Goal: Book appointment/travel/reservation

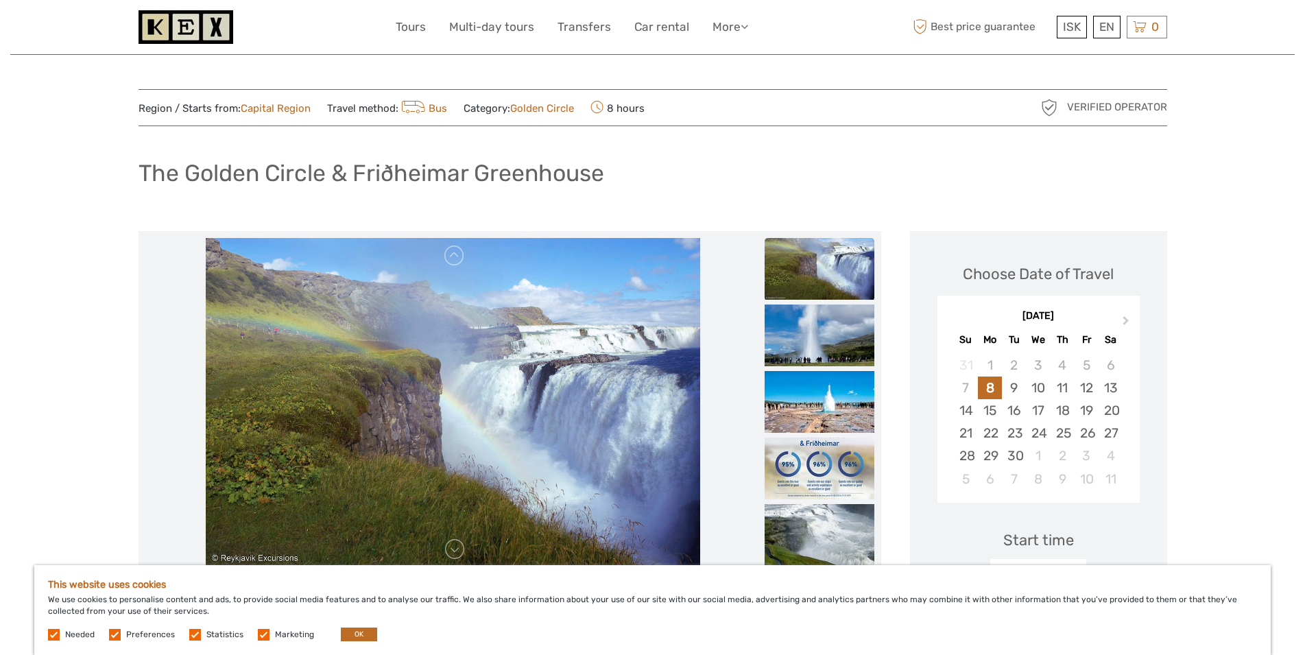
click at [818, 270] on img at bounding box center [820, 269] width 110 height 62
click at [822, 339] on img at bounding box center [820, 336] width 110 height 62
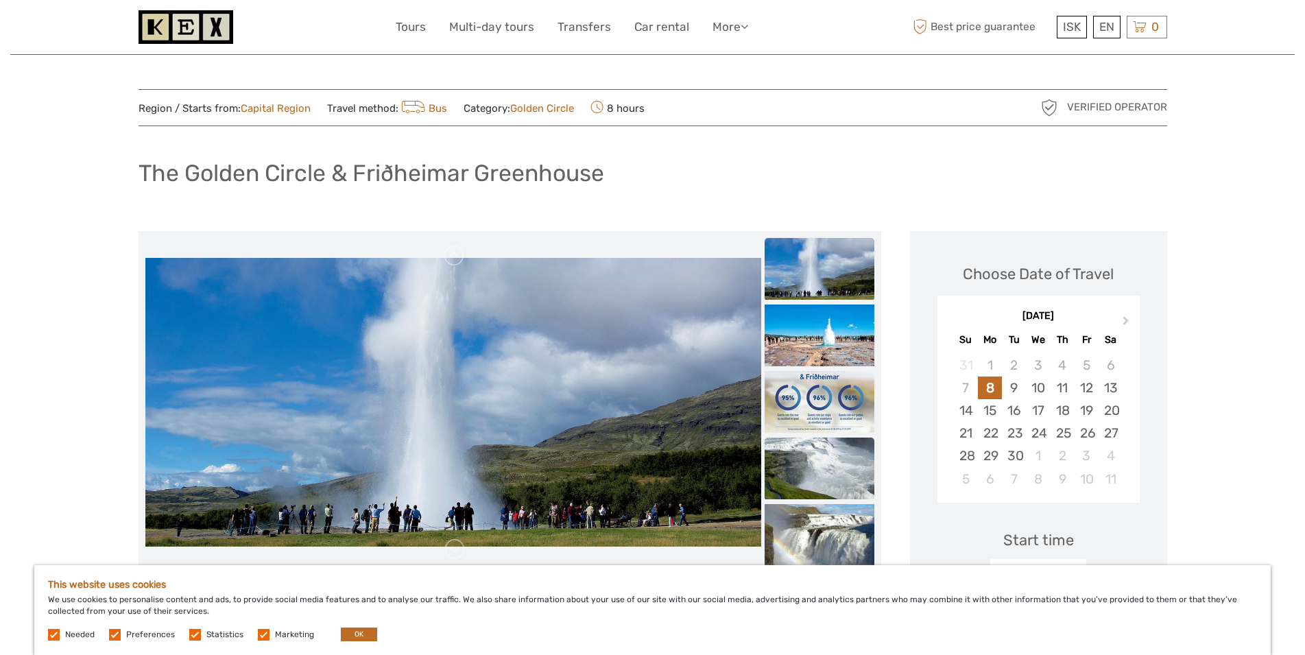
click at [832, 473] on img at bounding box center [820, 469] width 110 height 62
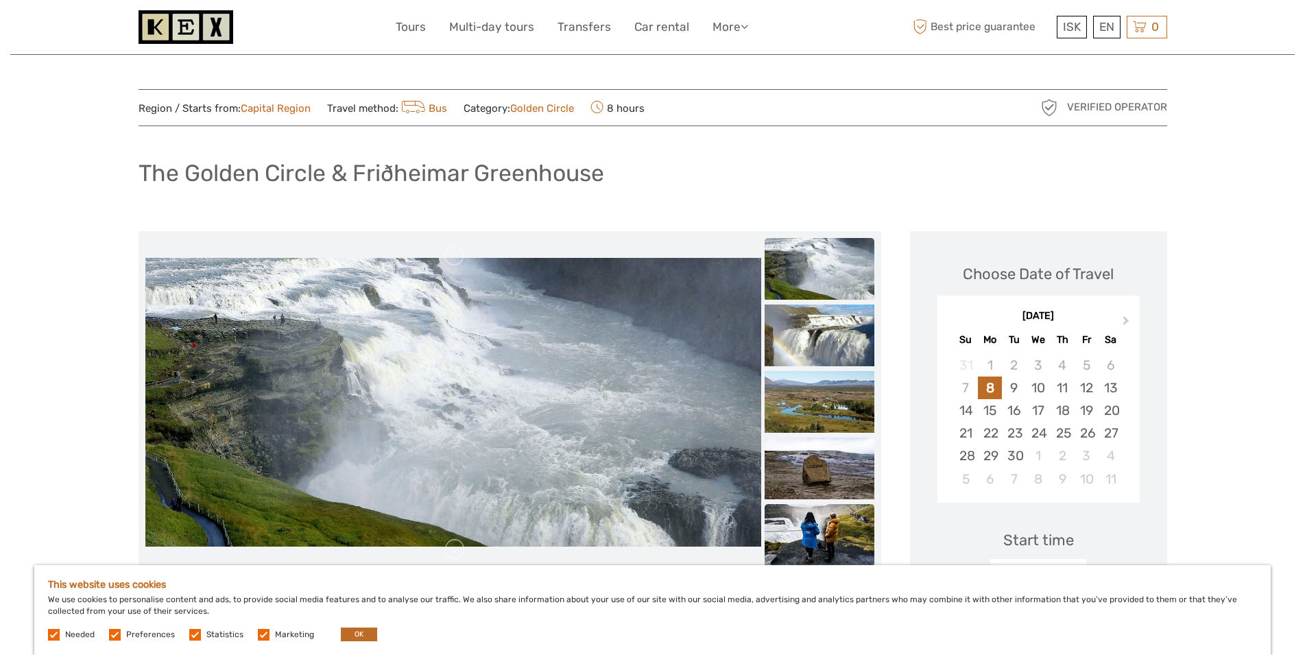
click at [833, 532] on img at bounding box center [820, 535] width 110 height 62
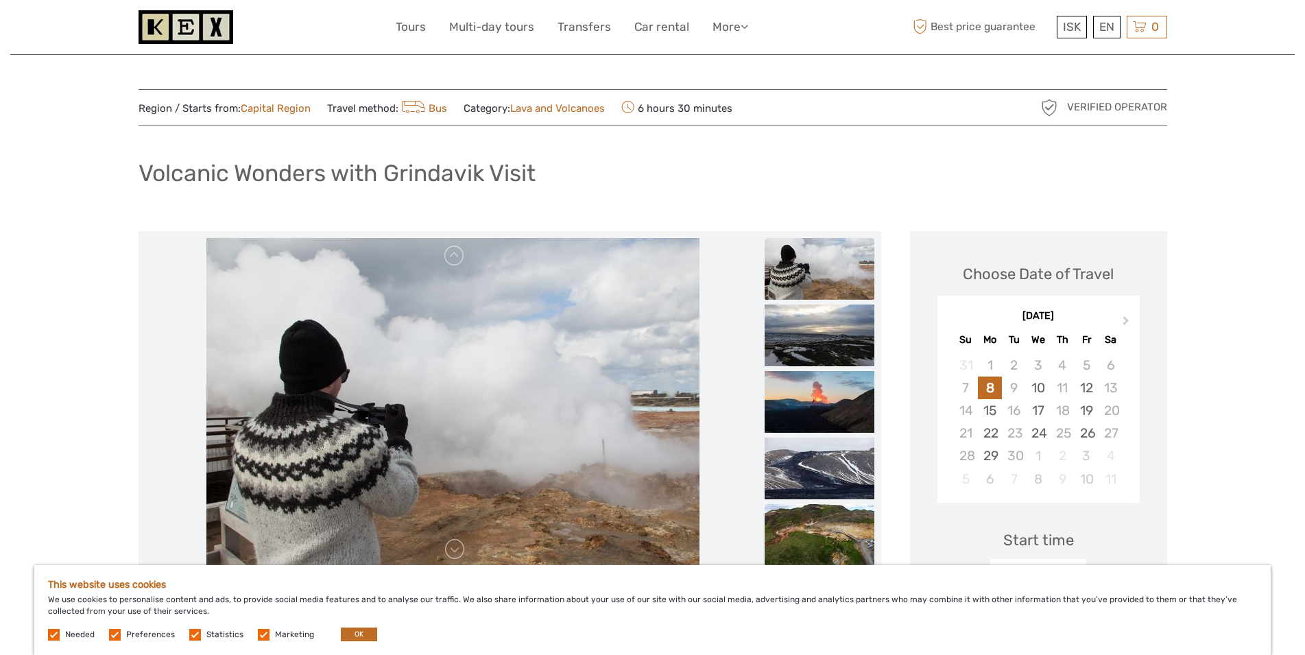
click at [813, 534] on img at bounding box center [820, 535] width 110 height 62
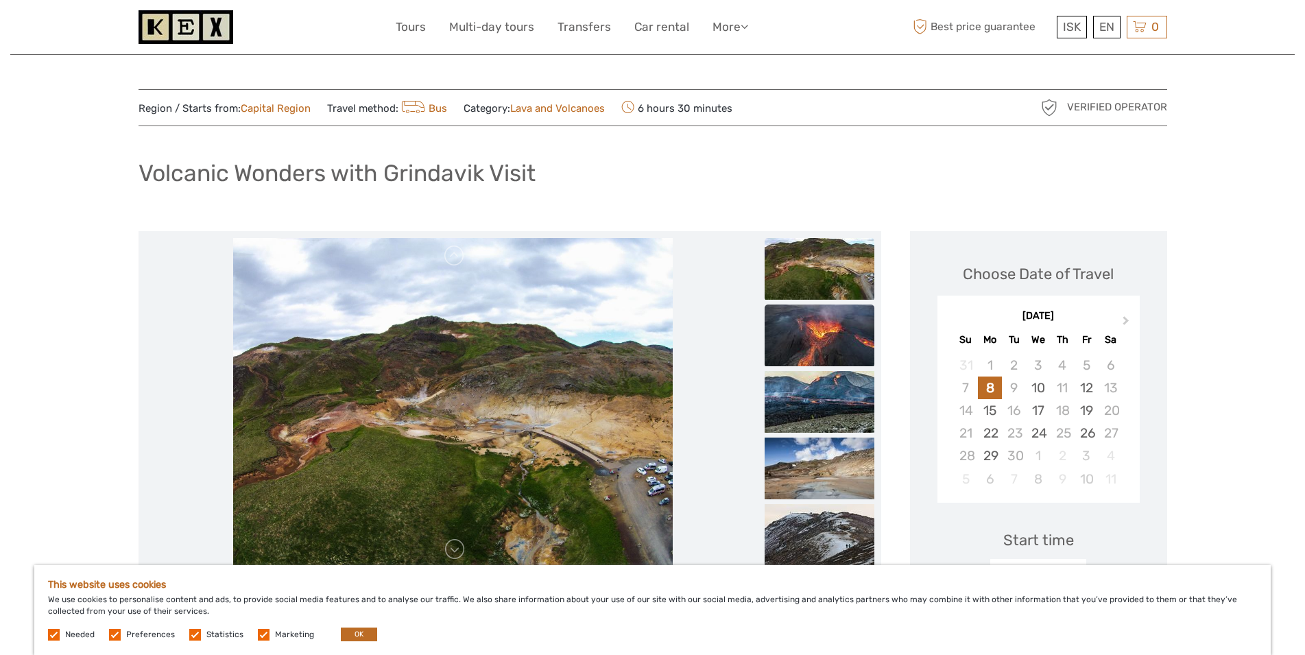
click at [820, 348] on img at bounding box center [820, 336] width 110 height 62
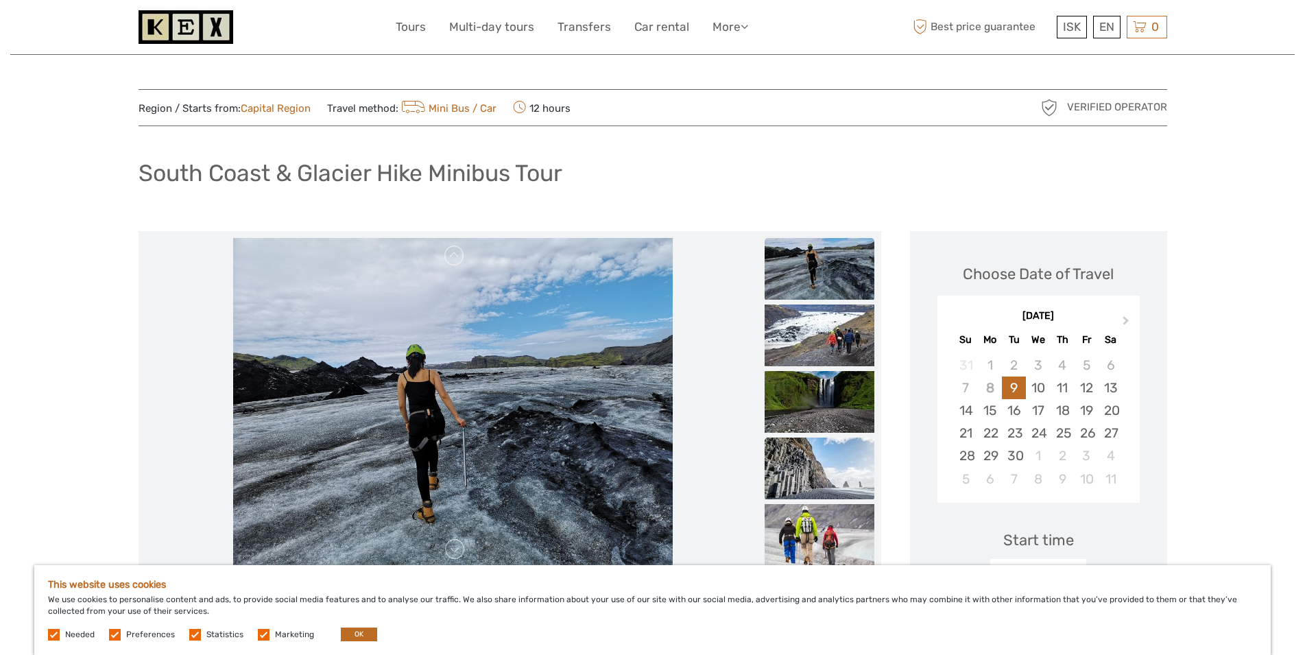
click at [839, 460] on img at bounding box center [820, 469] width 110 height 62
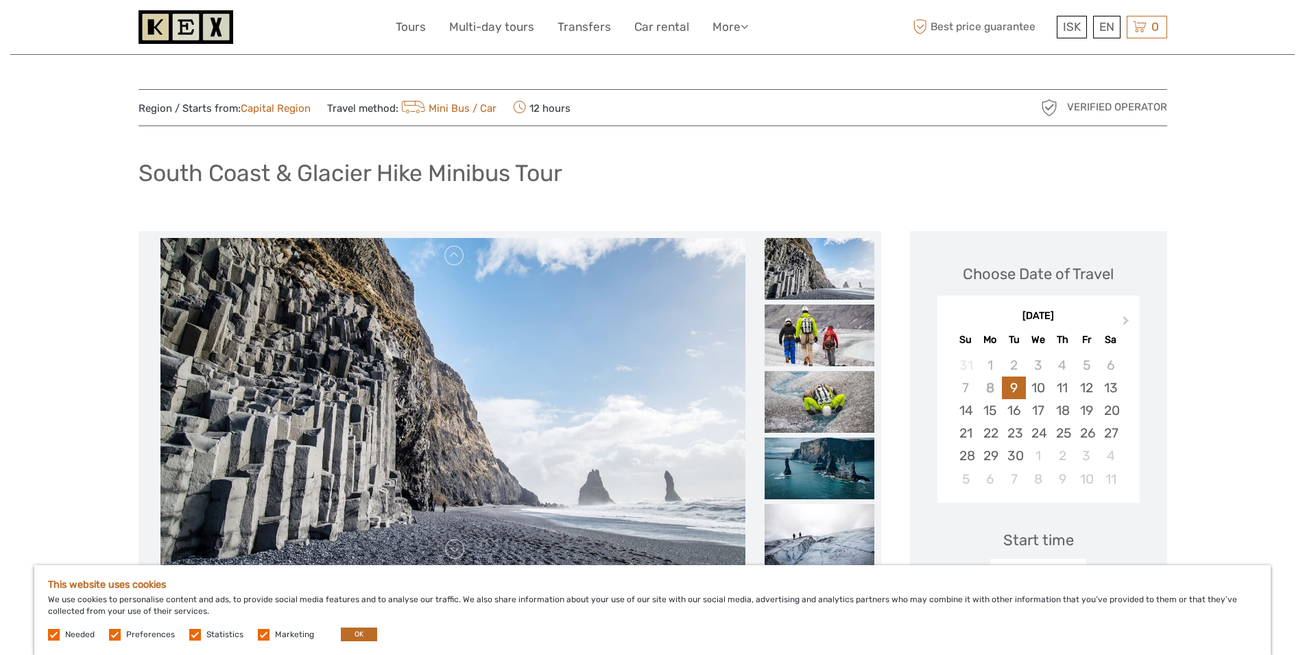
click at [842, 276] on img at bounding box center [820, 269] width 110 height 62
click at [834, 336] on img at bounding box center [820, 336] width 110 height 62
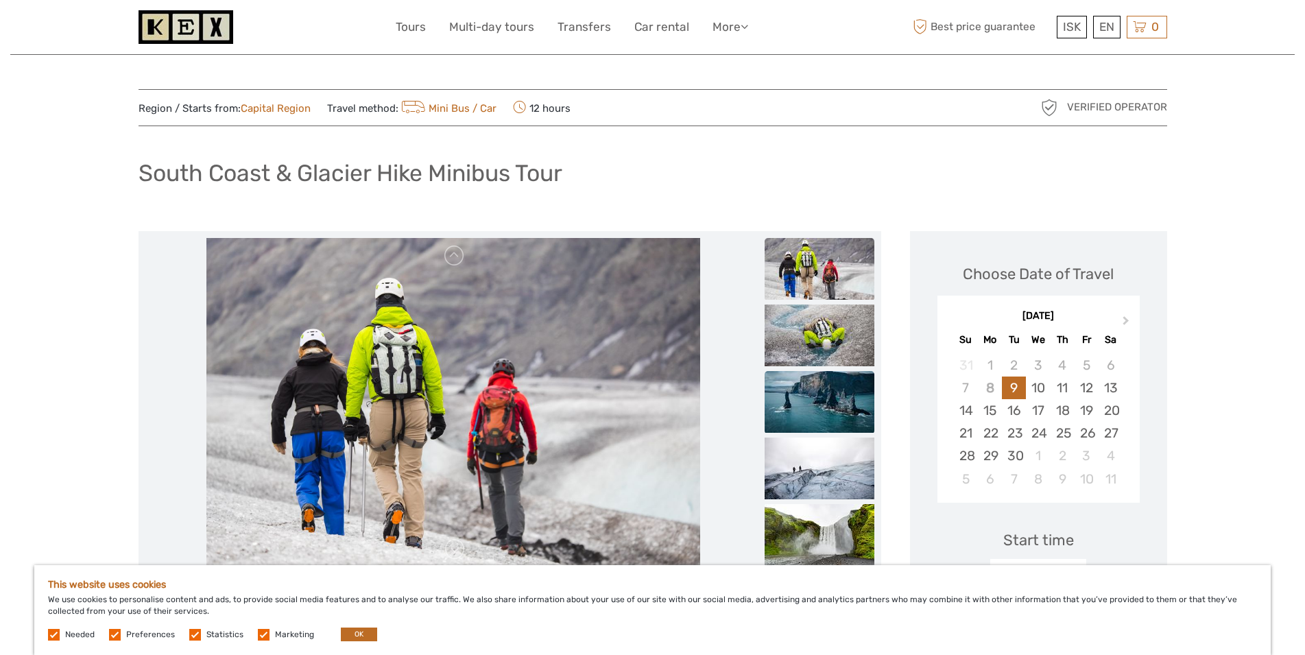
click at [831, 374] on img at bounding box center [820, 402] width 110 height 62
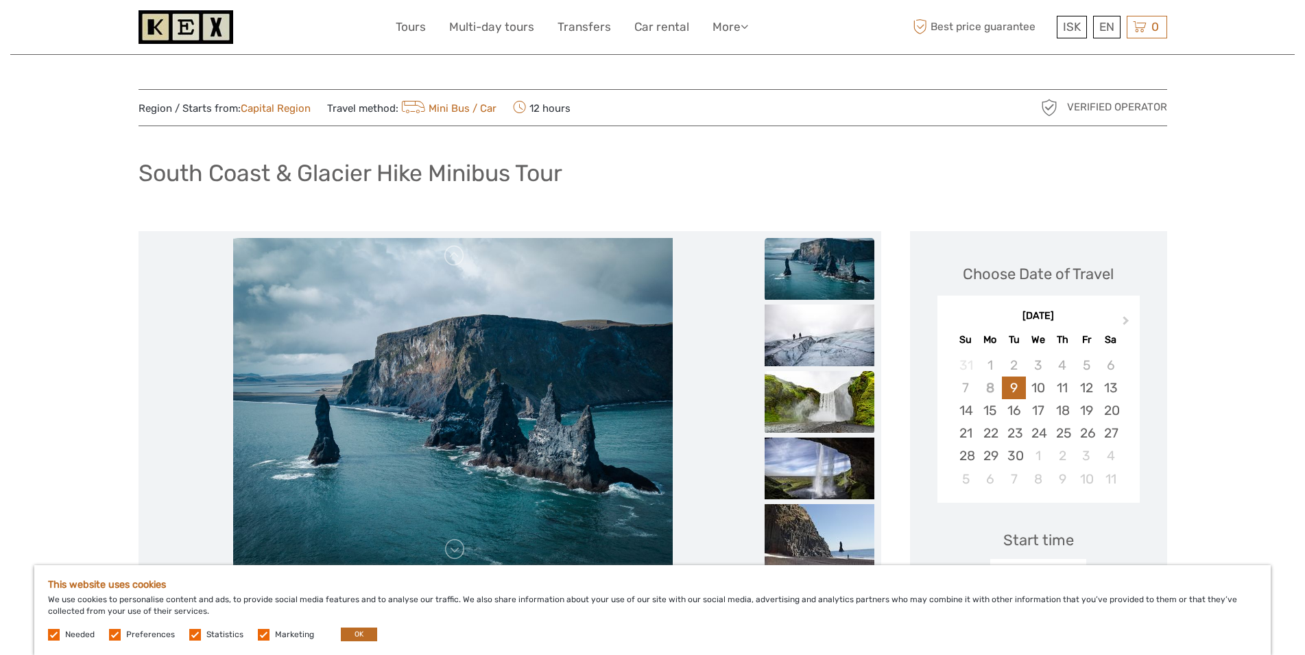
click at [832, 402] on img at bounding box center [820, 402] width 110 height 62
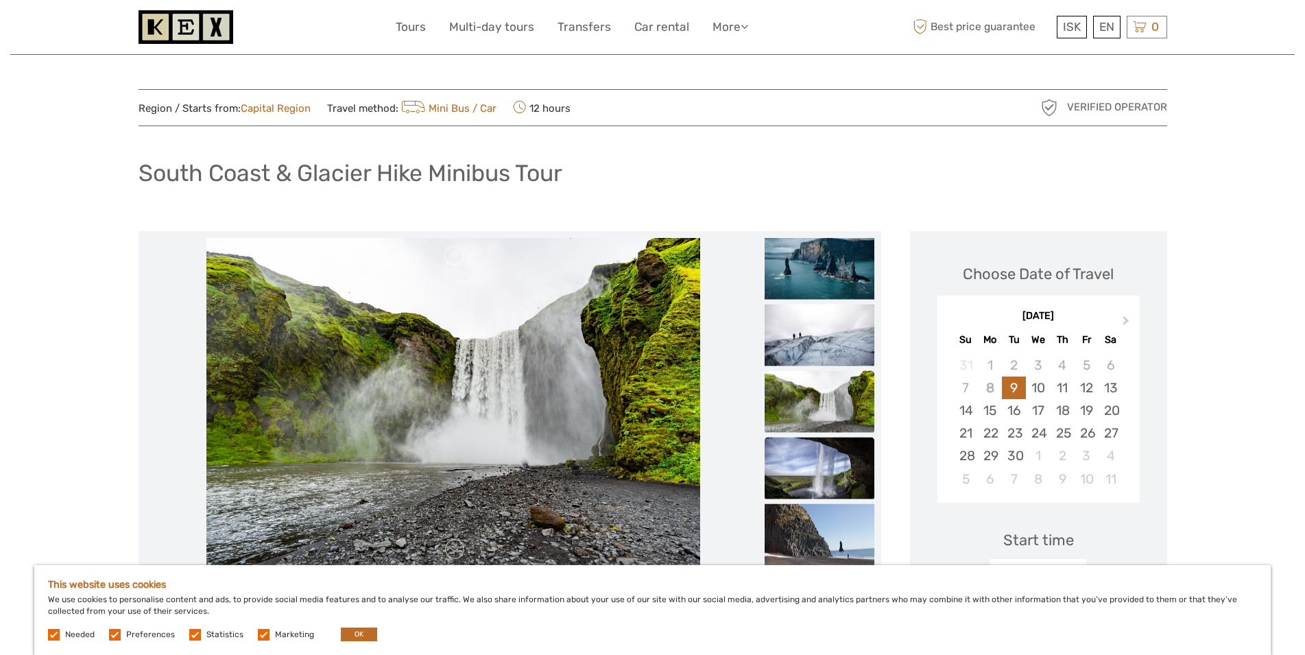
click at [835, 457] on img at bounding box center [820, 468] width 110 height 62
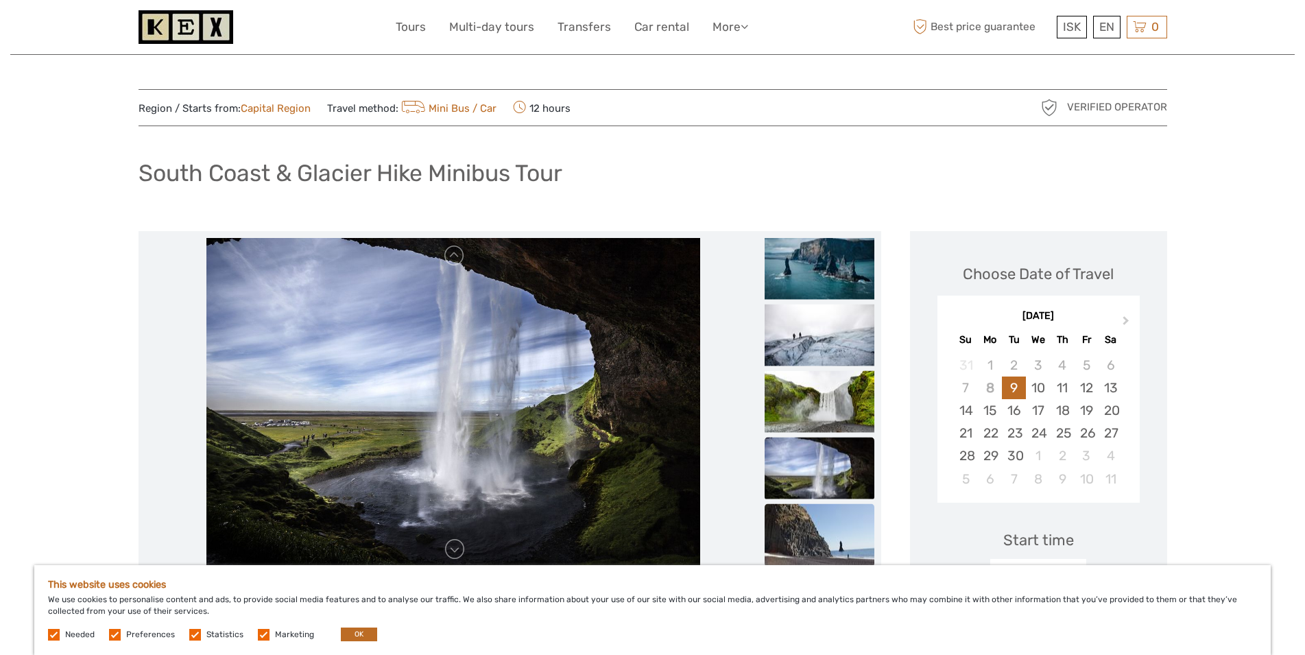
click at [830, 513] on img at bounding box center [820, 534] width 110 height 62
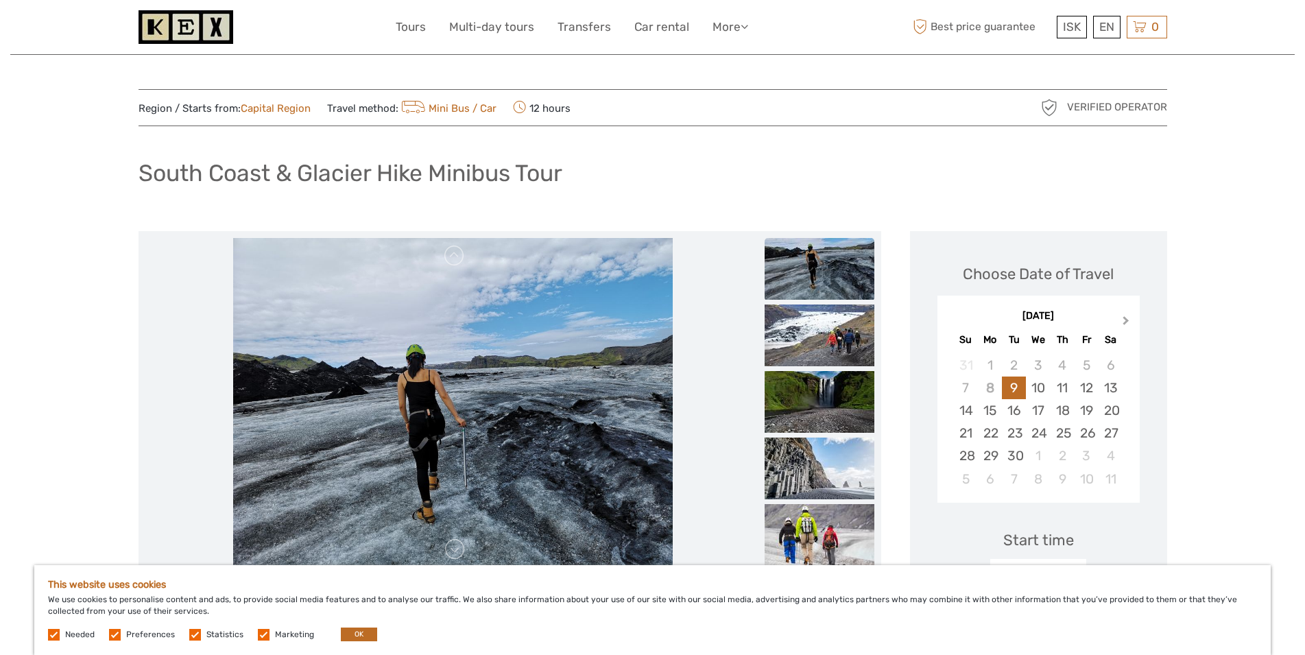
click at [1126, 319] on span "Next Month" at bounding box center [1126, 323] width 0 height 20
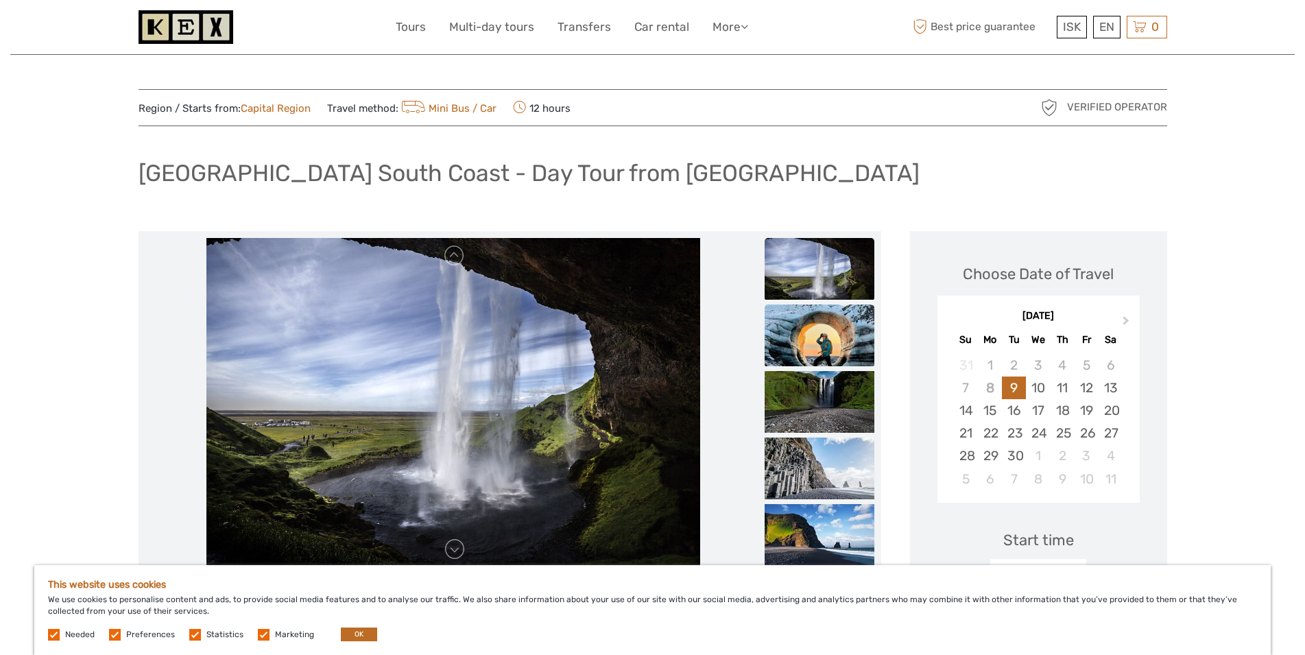
click at [823, 338] on img at bounding box center [820, 336] width 110 height 62
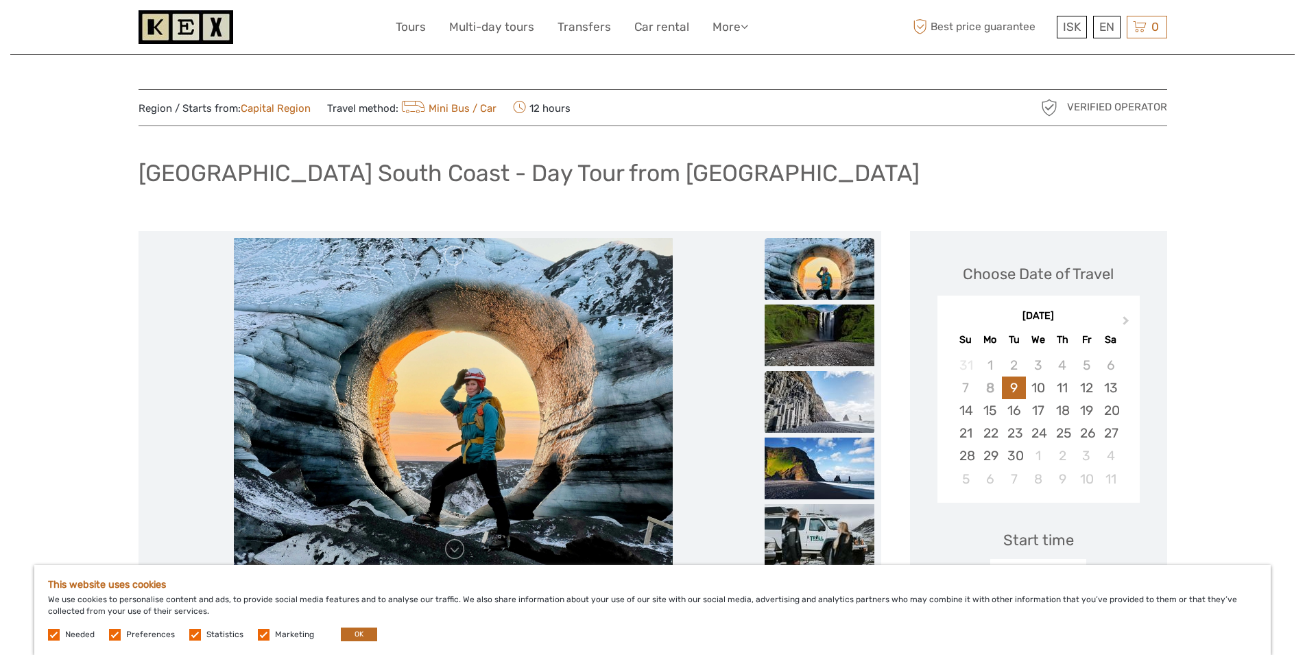
click at [809, 396] on img at bounding box center [820, 402] width 110 height 62
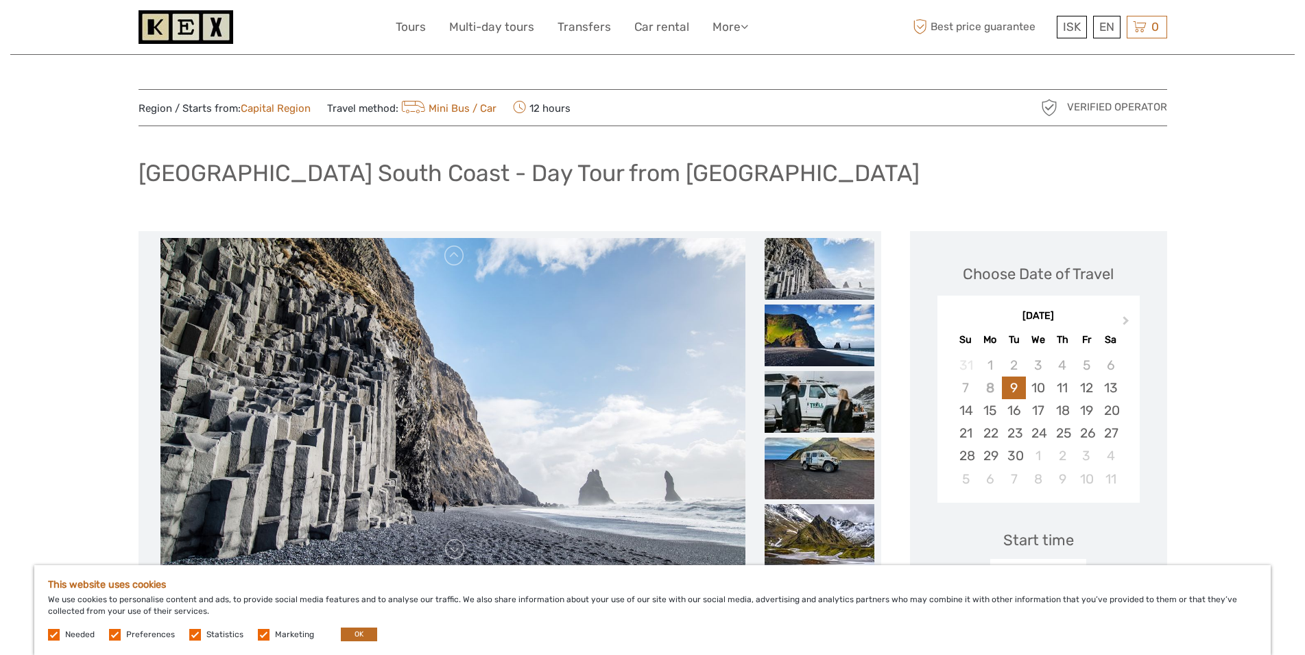
click at [830, 481] on img at bounding box center [820, 469] width 110 height 62
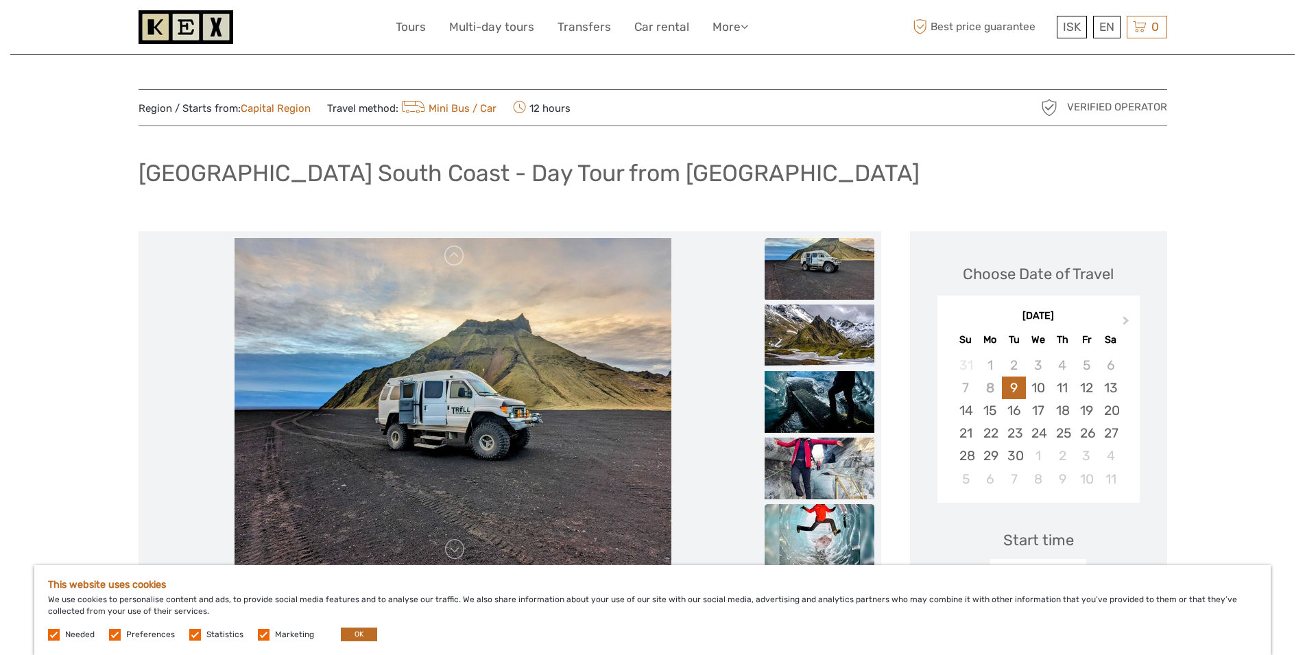
click at [817, 519] on img at bounding box center [820, 535] width 110 height 62
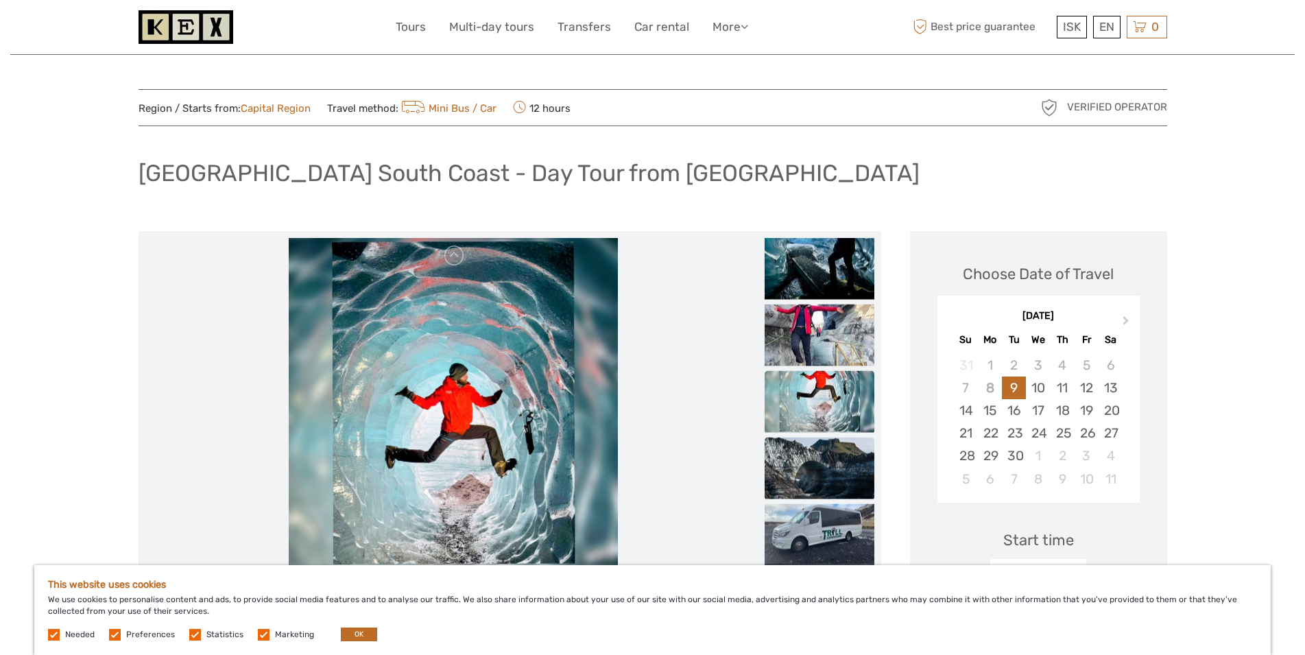
click at [847, 458] on img at bounding box center [820, 468] width 110 height 62
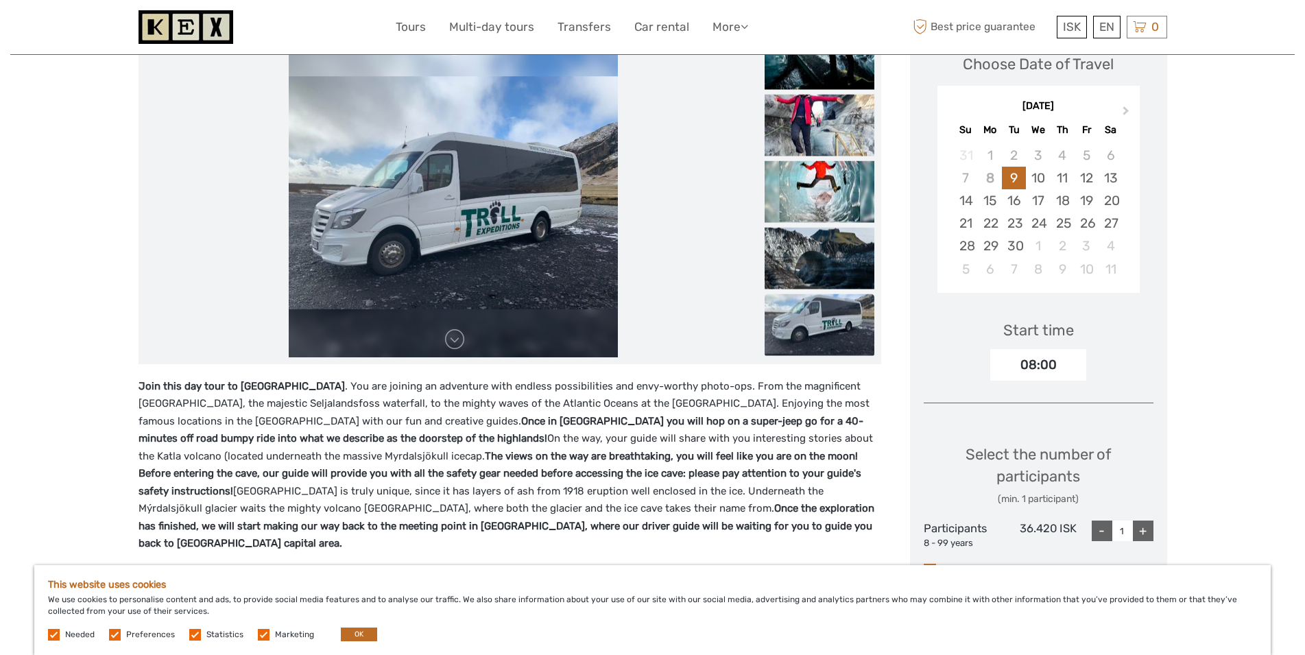
scroll to position [140, 0]
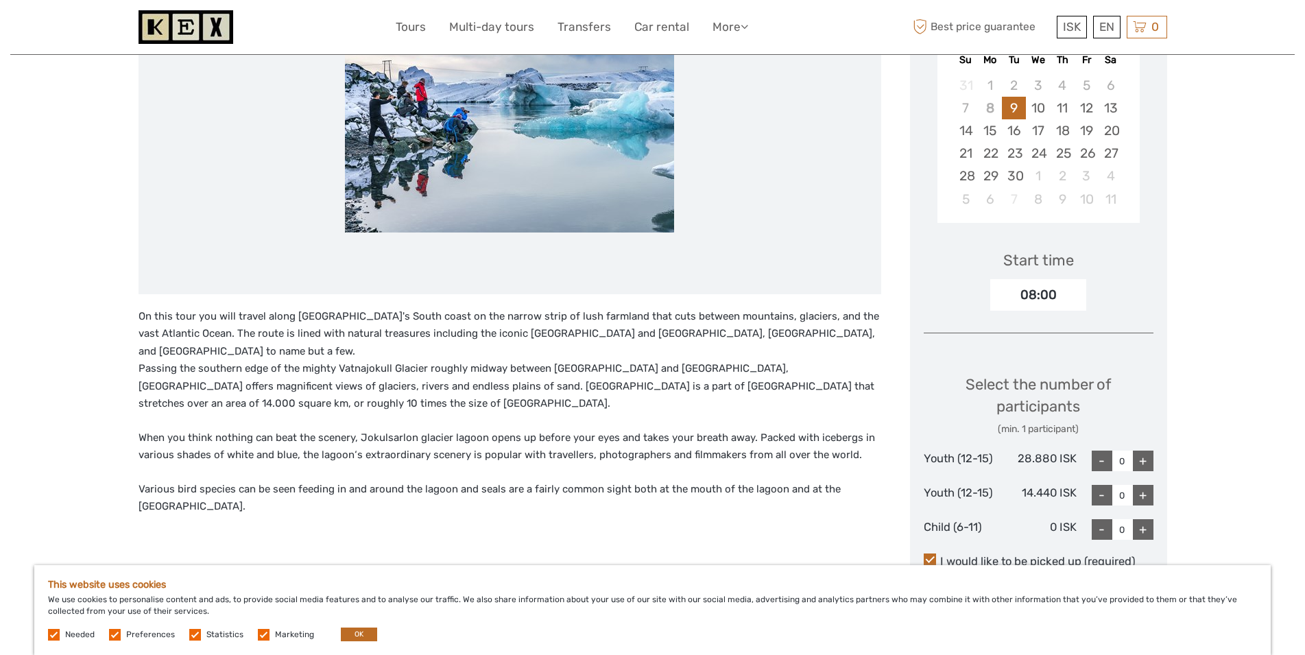
scroll to position [70, 0]
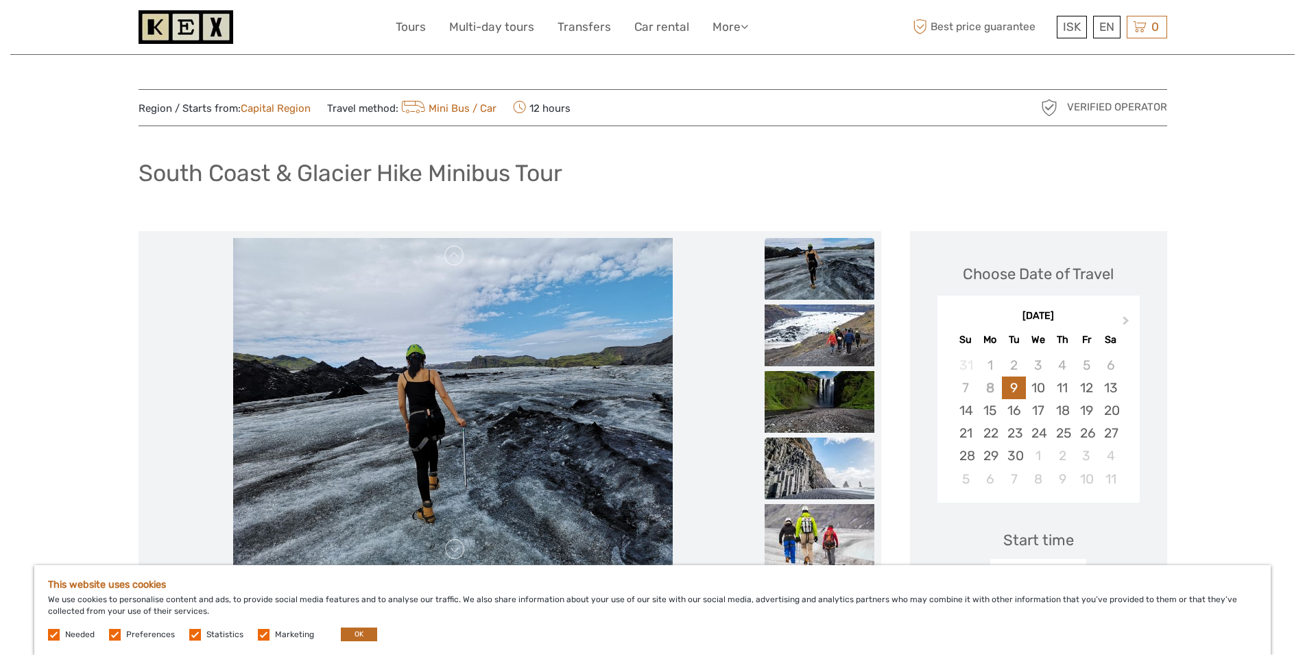
click at [800, 463] on img at bounding box center [820, 469] width 110 height 62
